Goal: Task Accomplishment & Management: Use online tool/utility

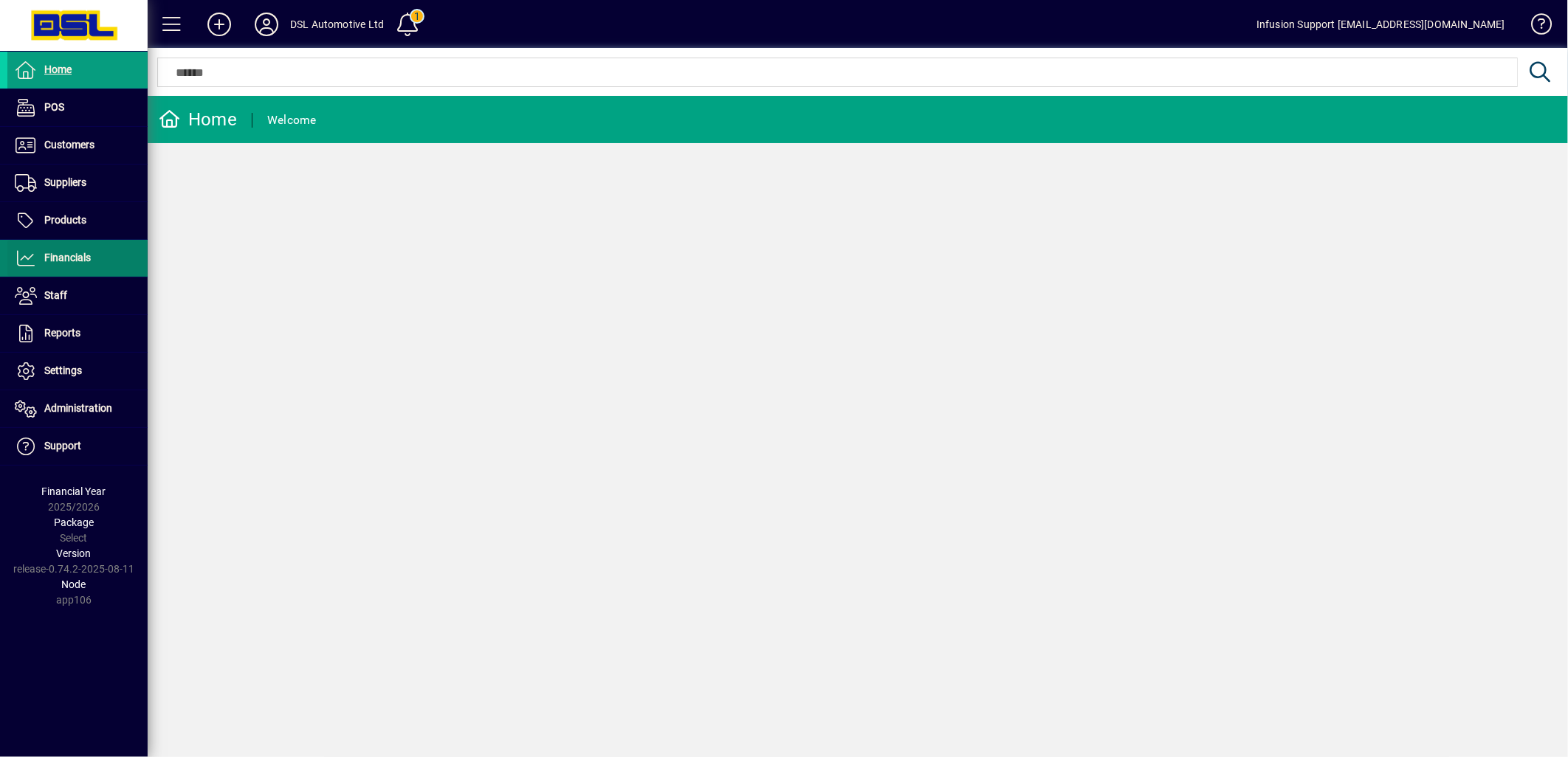
click at [56, 254] on span "Financials" at bounding box center [67, 257] width 47 height 12
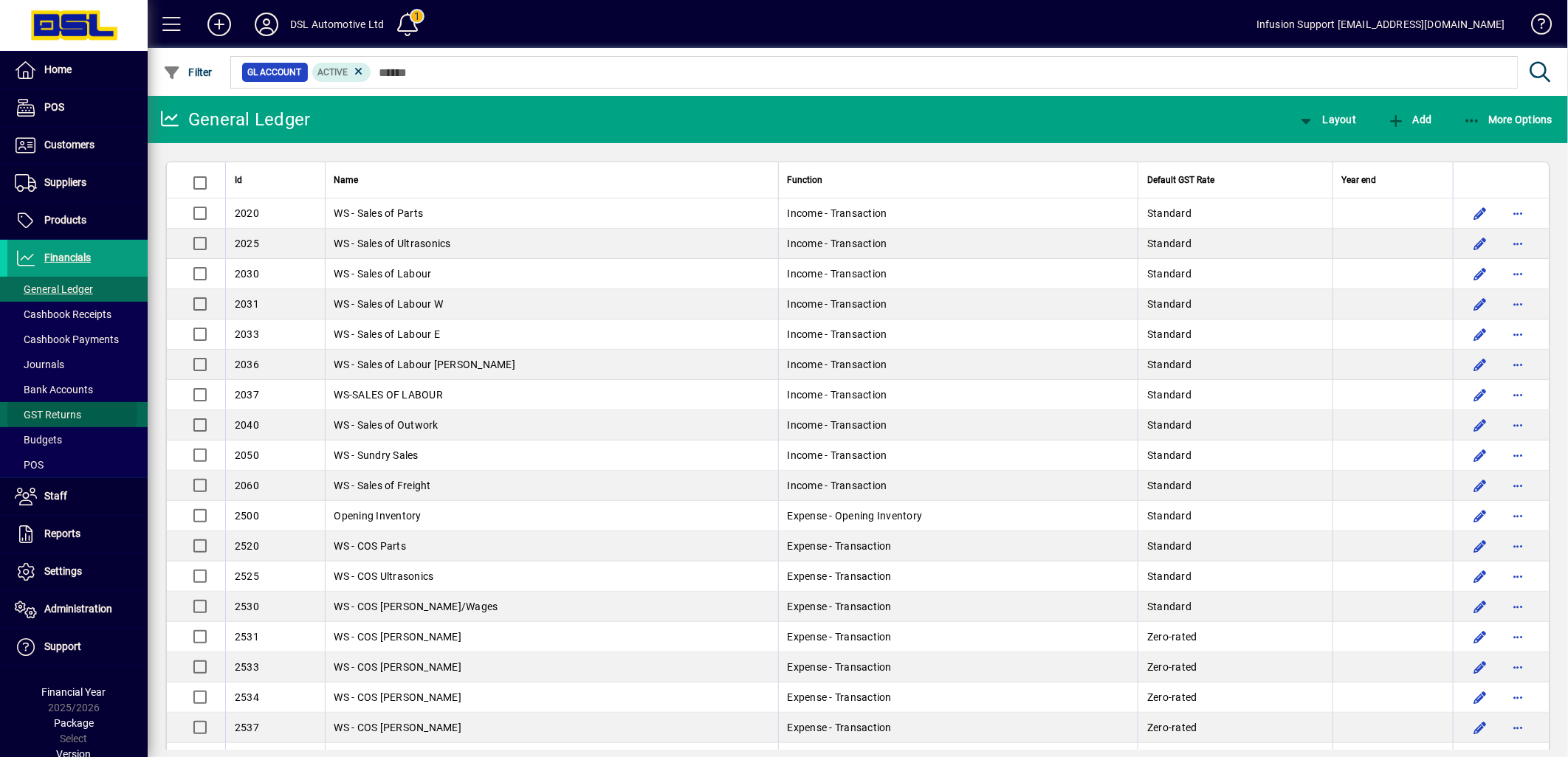
click at [61, 411] on span "GST Returns" at bounding box center [47, 414] width 67 height 12
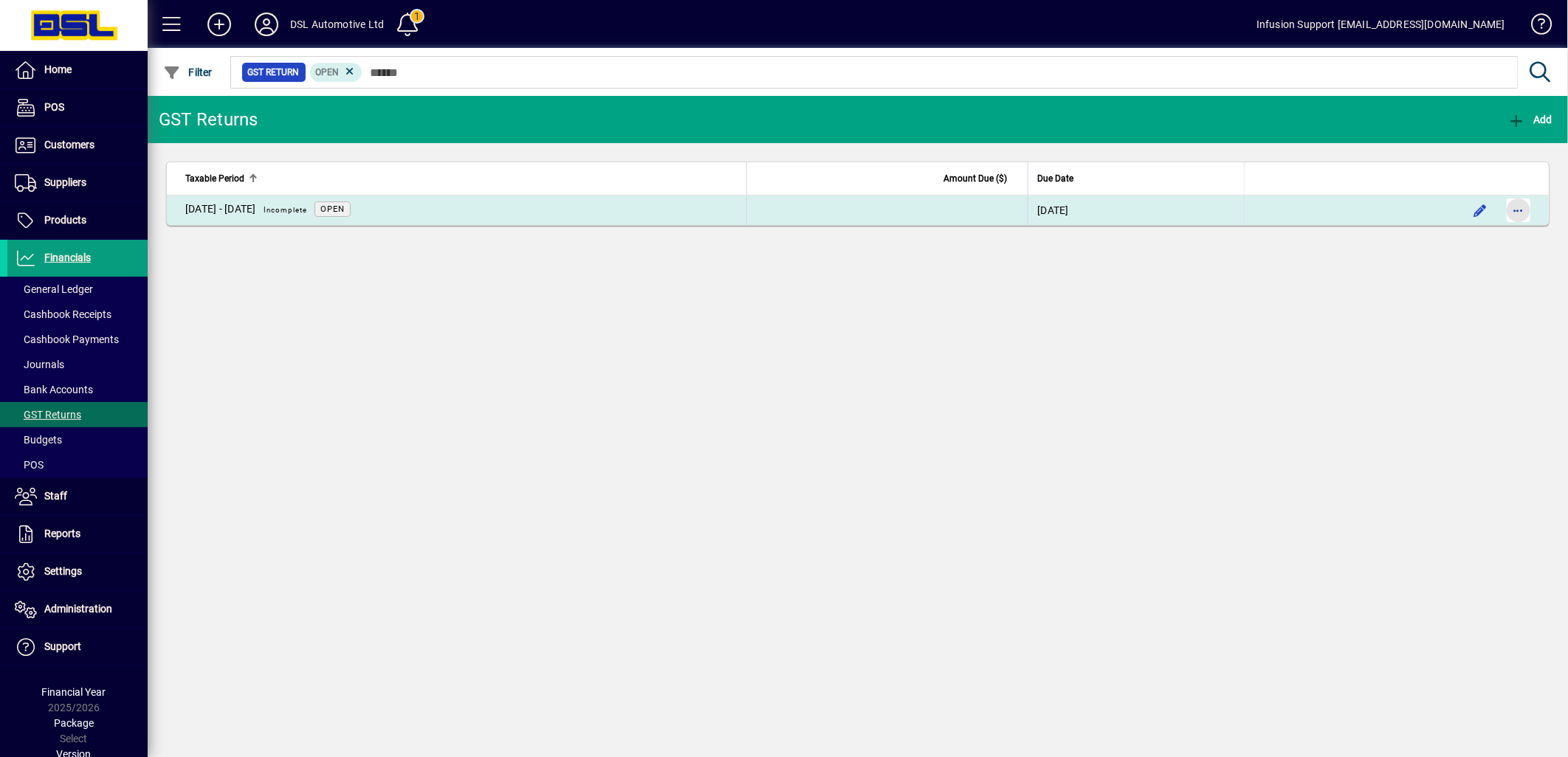
click at [1523, 211] on span "button" at bounding box center [1518, 210] width 36 height 36
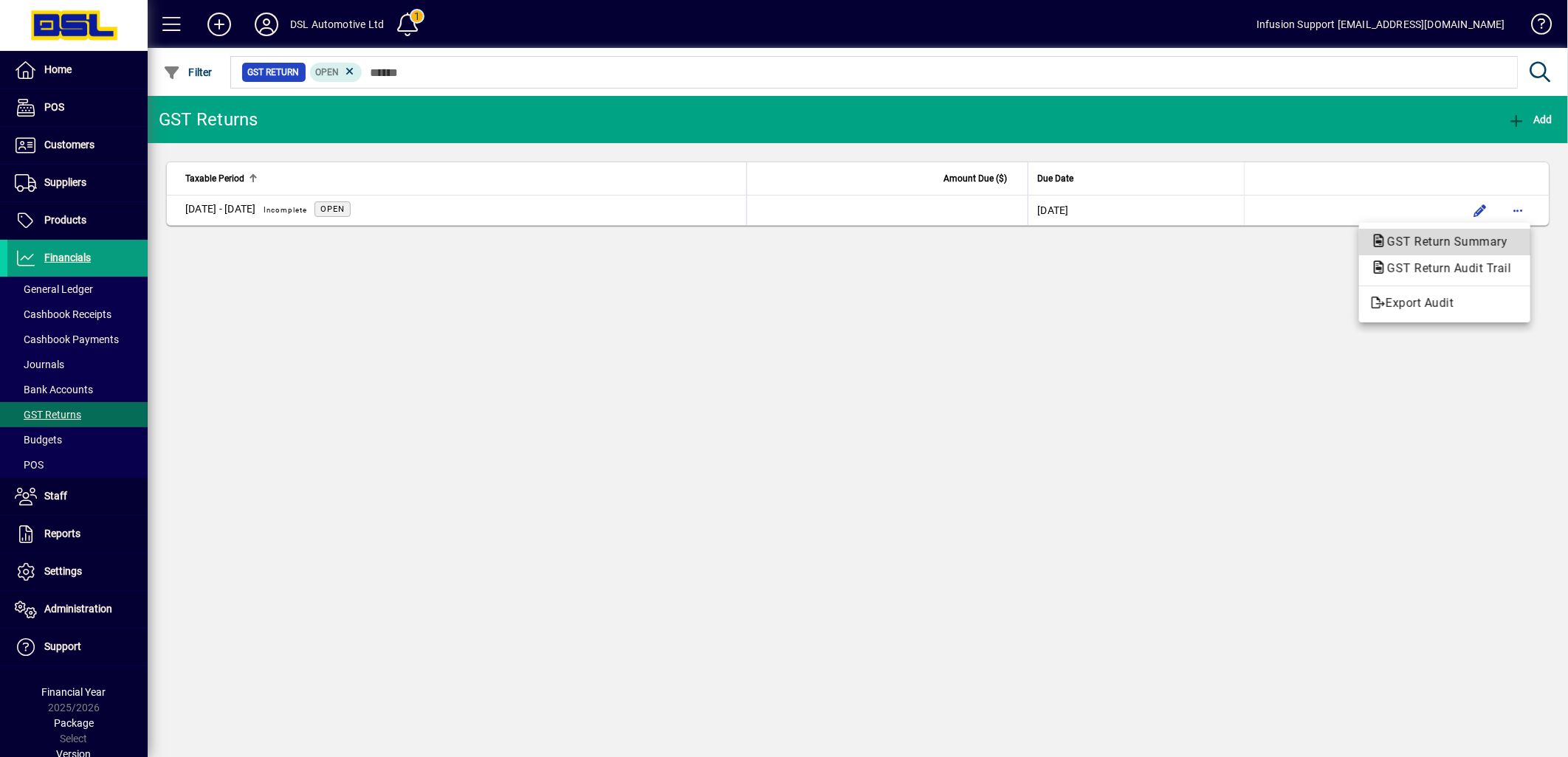
click at [1501, 242] on span "GST Return Summary" at bounding box center [1442, 241] width 144 height 14
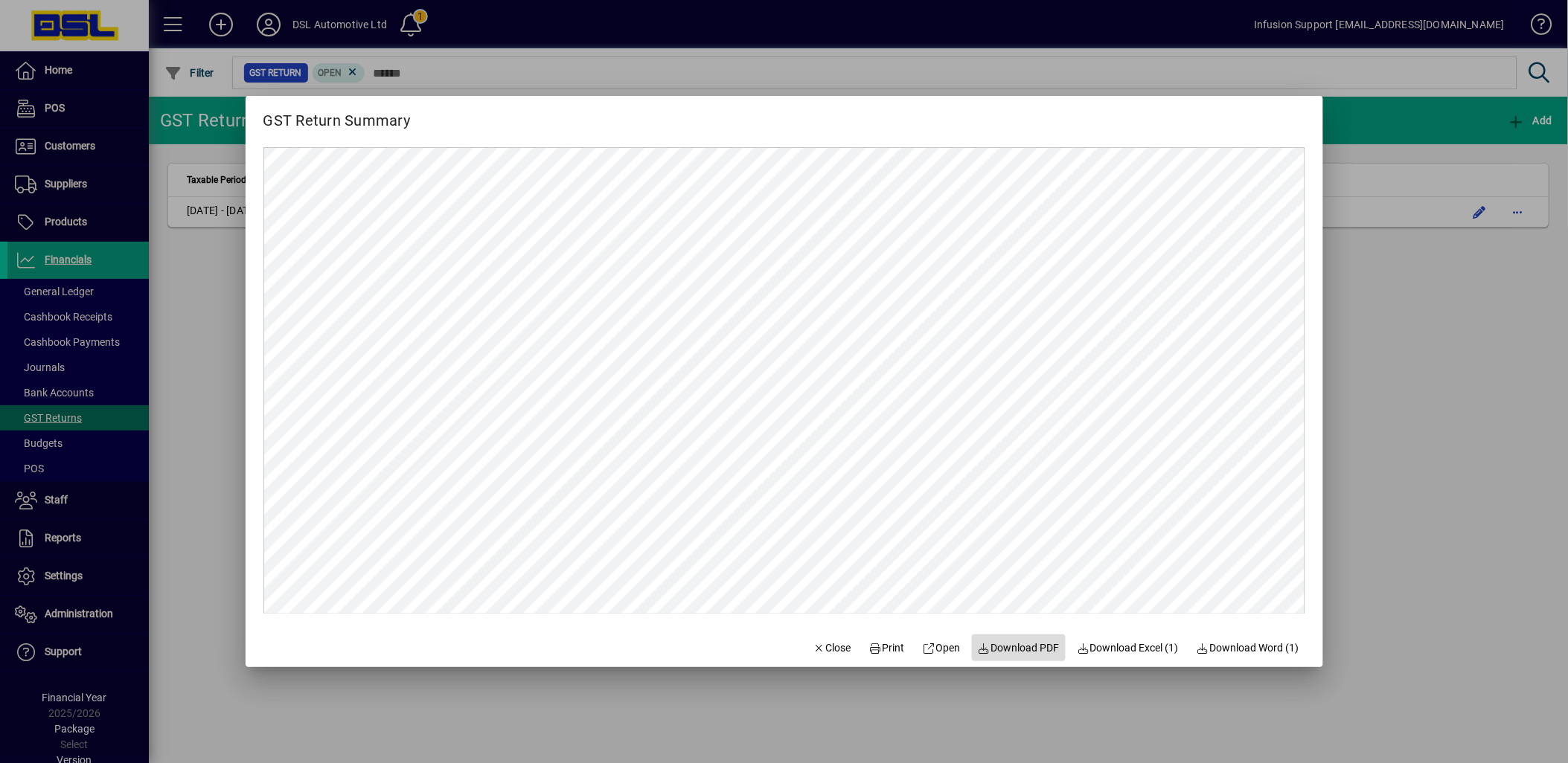
click at [1028, 649] on span "Download PDF" at bounding box center [1018, 648] width 82 height 16
click at [1139, 649] on span "Download Excel (1)" at bounding box center [1128, 648] width 102 height 16
click at [827, 652] on span "Close" at bounding box center [832, 648] width 39 height 16
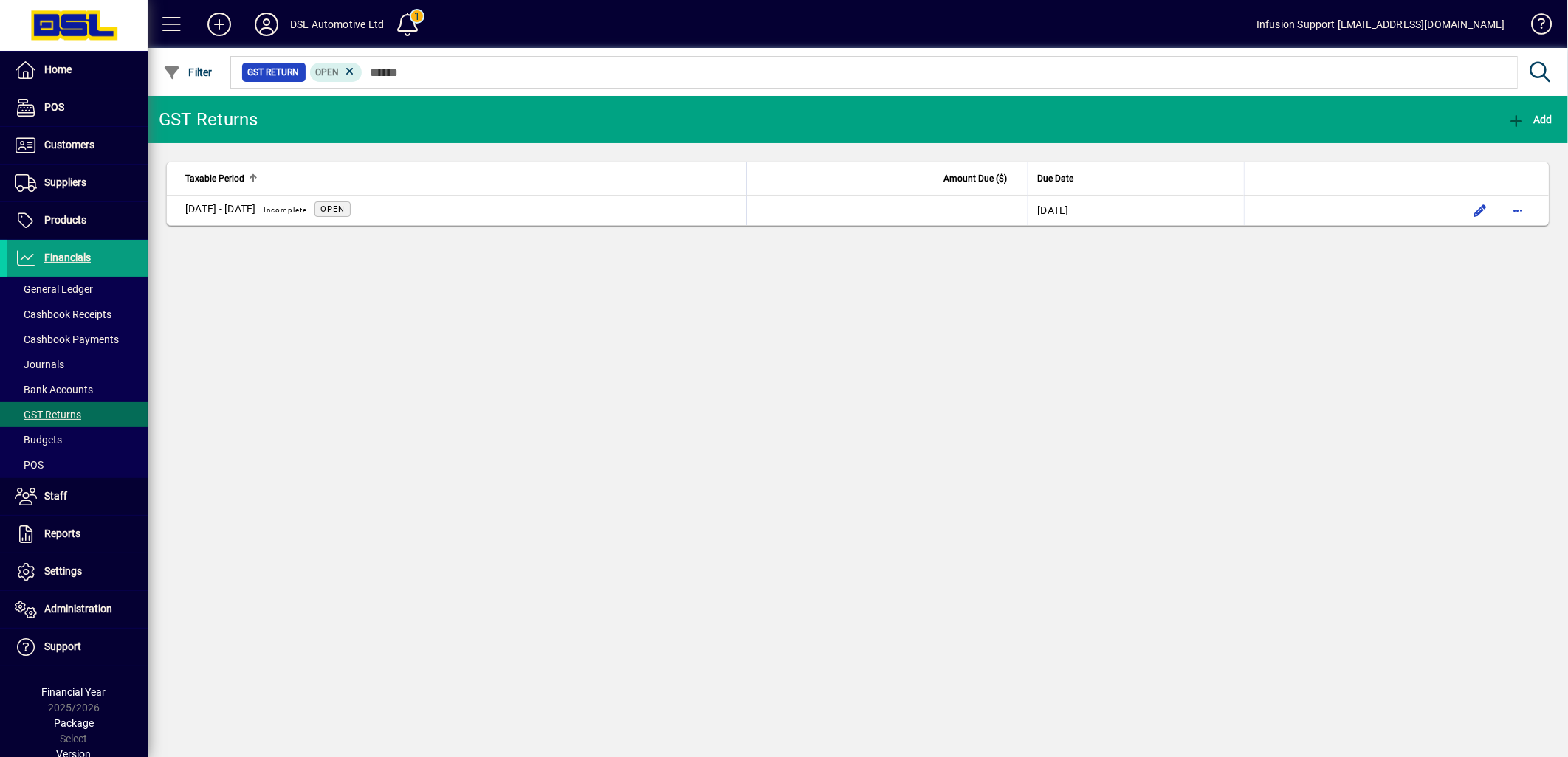
click at [334, 26] on div "DSL Automotive Ltd" at bounding box center [337, 25] width 94 height 24
click at [270, 26] on icon at bounding box center [266, 25] width 29 height 24
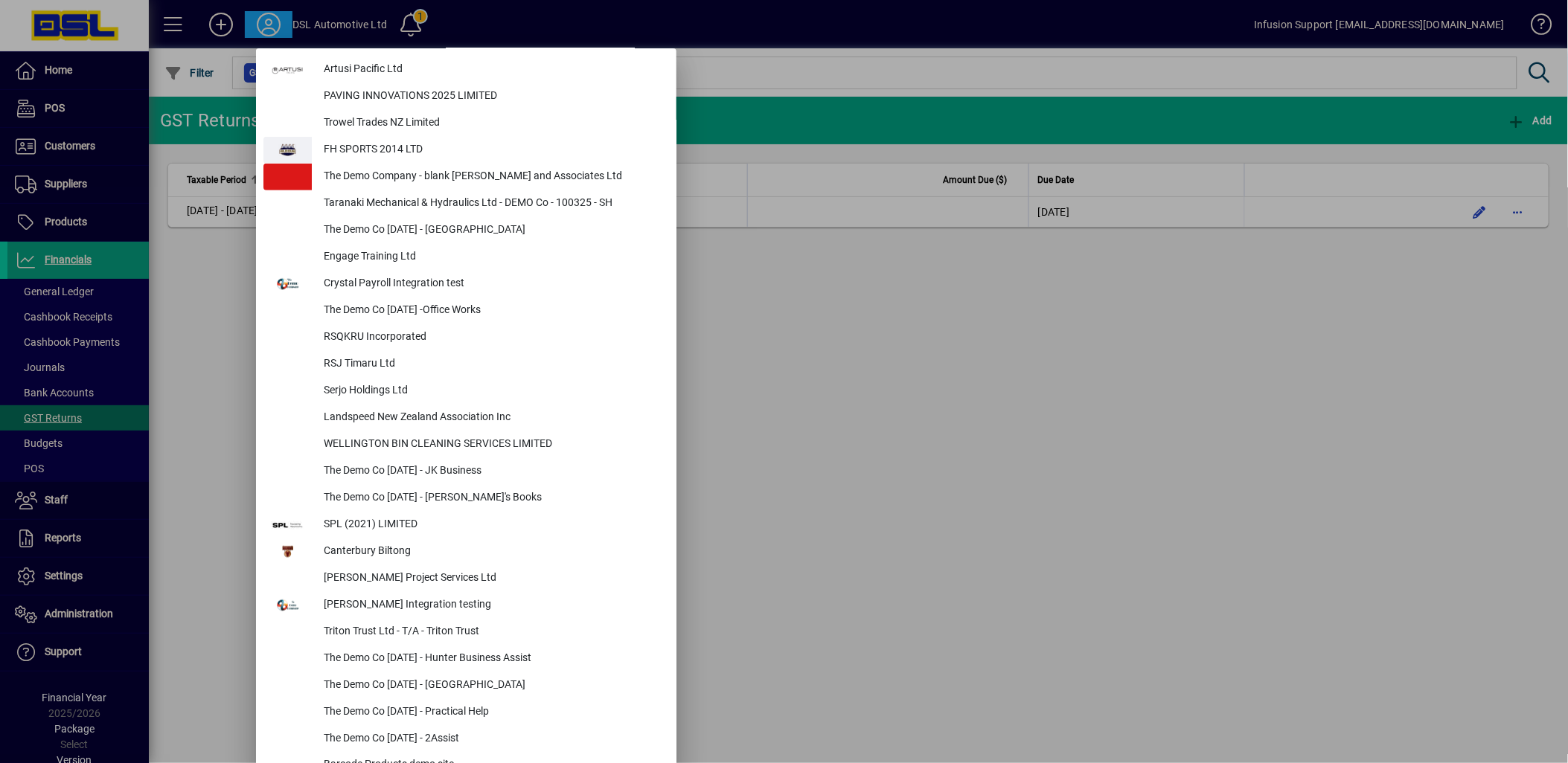
scroll to position [6535, 0]
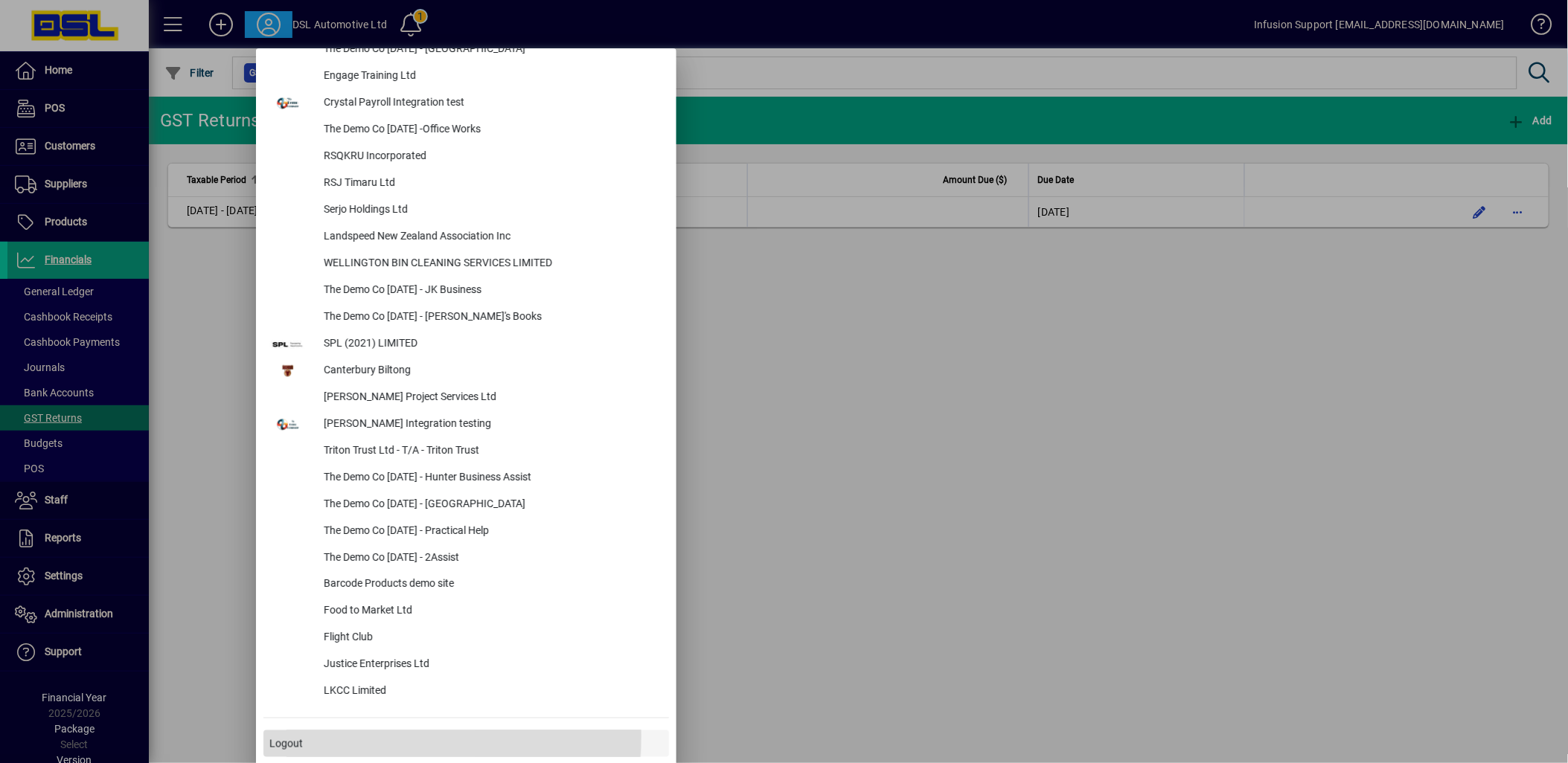
click at [368, 734] on span at bounding box center [465, 744] width 406 height 36
